Goal: Information Seeking & Learning: Learn about a topic

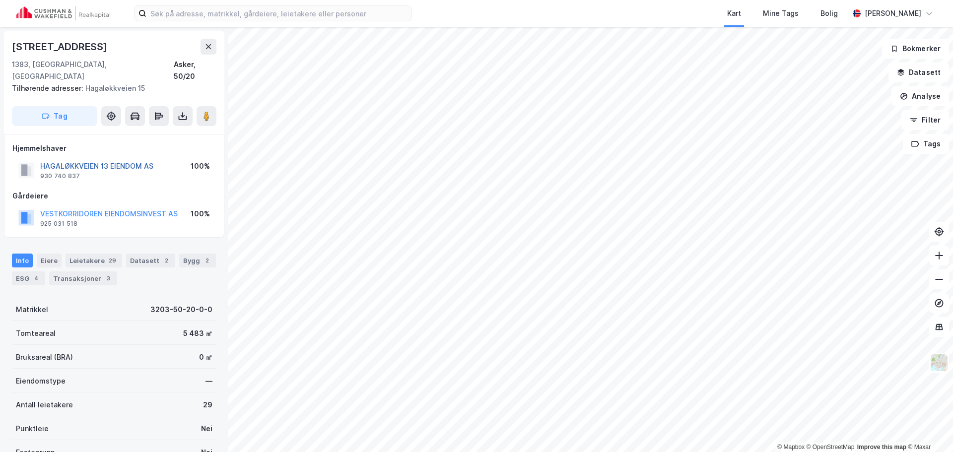
click at [0, 0] on button "HAGALØKKVEIEN 13 EIENDOM AS" at bounding box center [0, 0] width 0 height 0
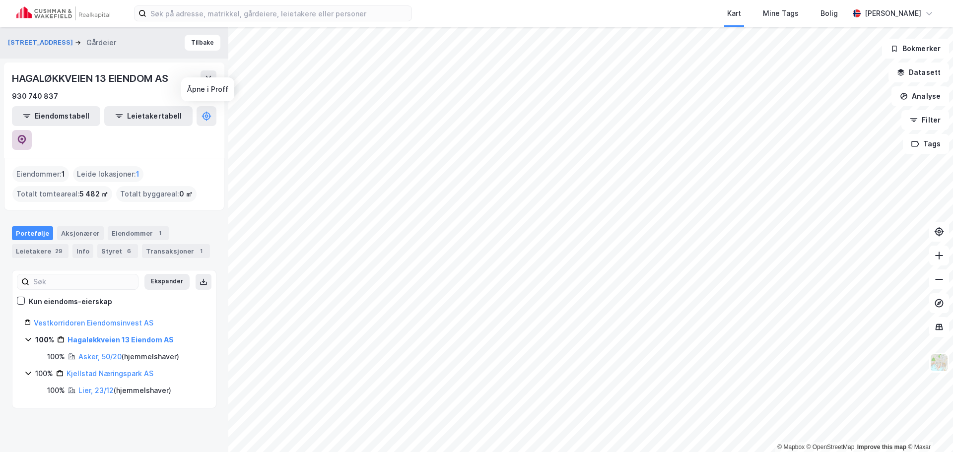
click at [26, 135] on icon at bounding box center [22, 140] width 8 height 10
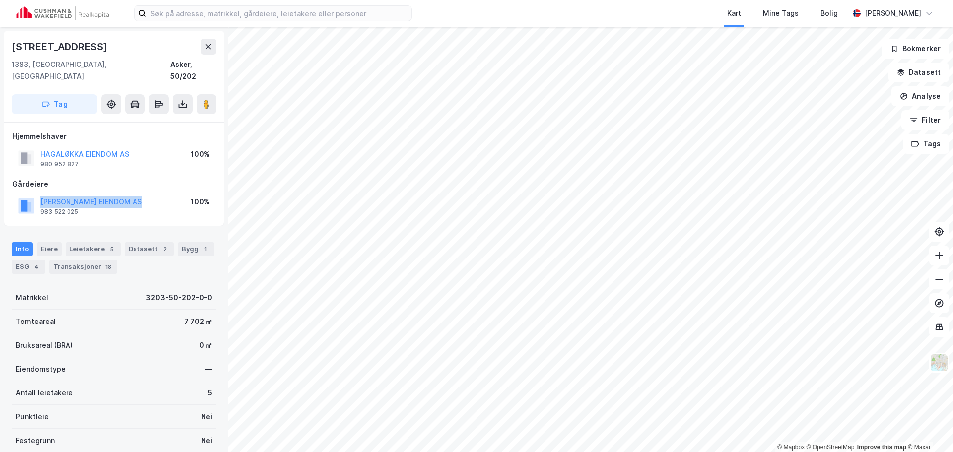
drag, startPoint x: 147, startPoint y: 192, endPoint x: 40, endPoint y: 193, distance: 107.7
click at [40, 194] on div "[PERSON_NAME] EIENDOM AS 983 522 025 100%" at bounding box center [113, 206] width 203 height 24
copy button "[PERSON_NAME] EIENDOM AS"
